Goal: Navigation & Orientation: Go to known website

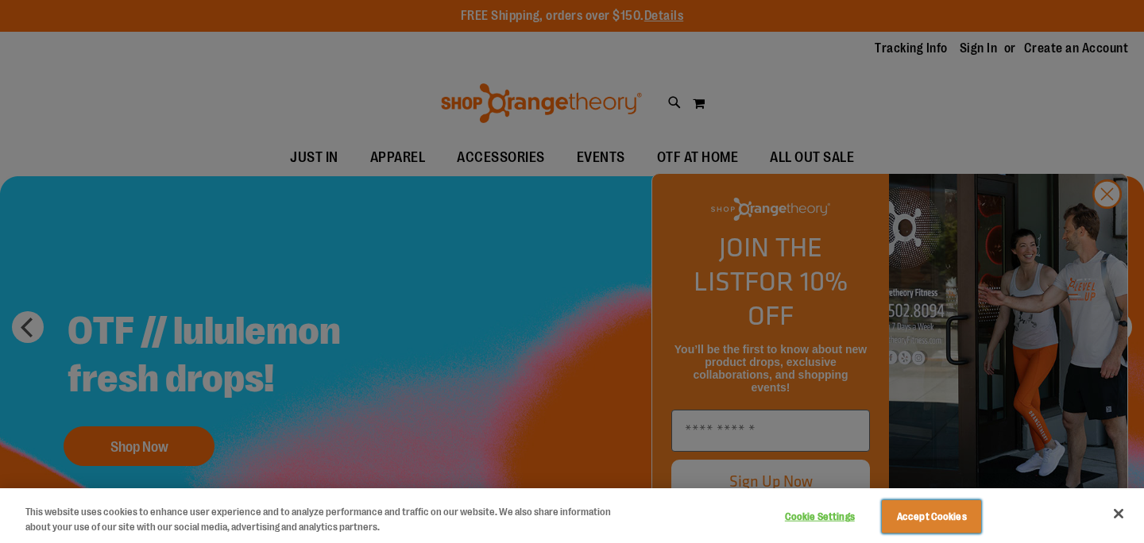
click at [944, 504] on button "Accept Cookies" at bounding box center [931, 516] width 99 height 33
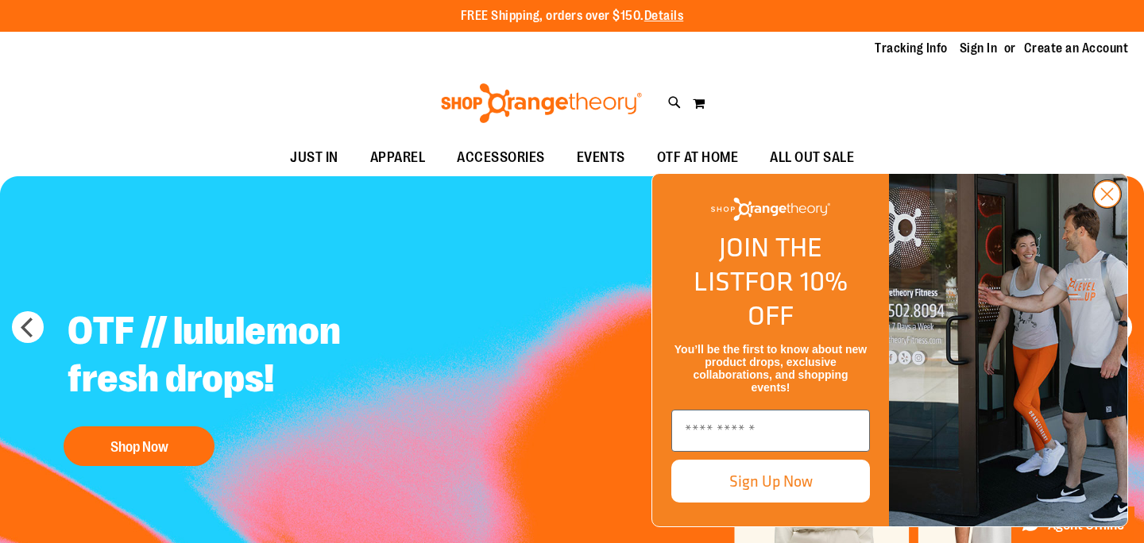
click at [1110, 207] on circle "Close dialog" at bounding box center [1107, 194] width 26 height 26
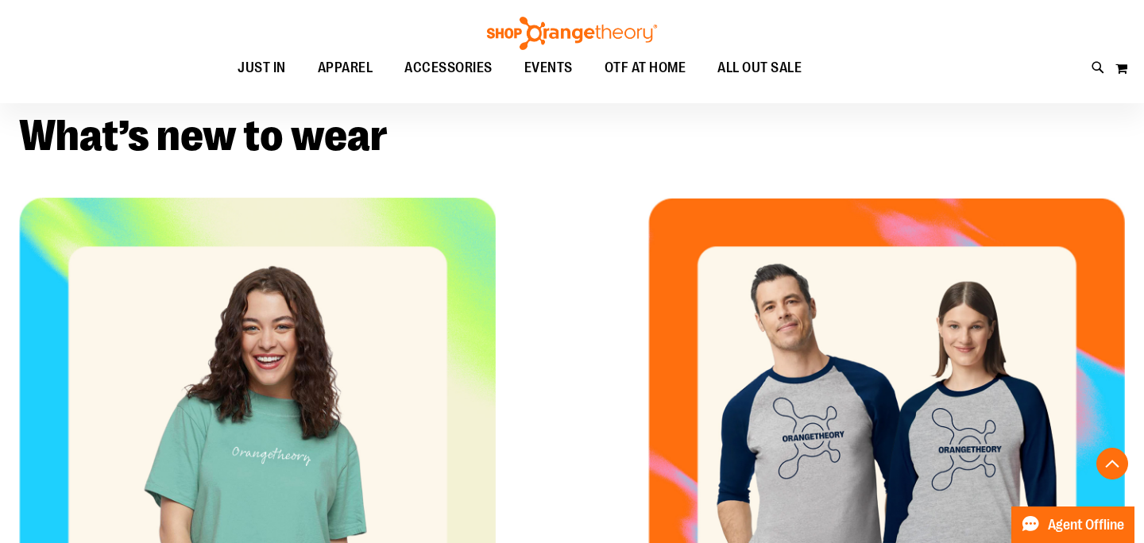
scroll to position [528, 0]
